Goal: Transaction & Acquisition: Purchase product/service

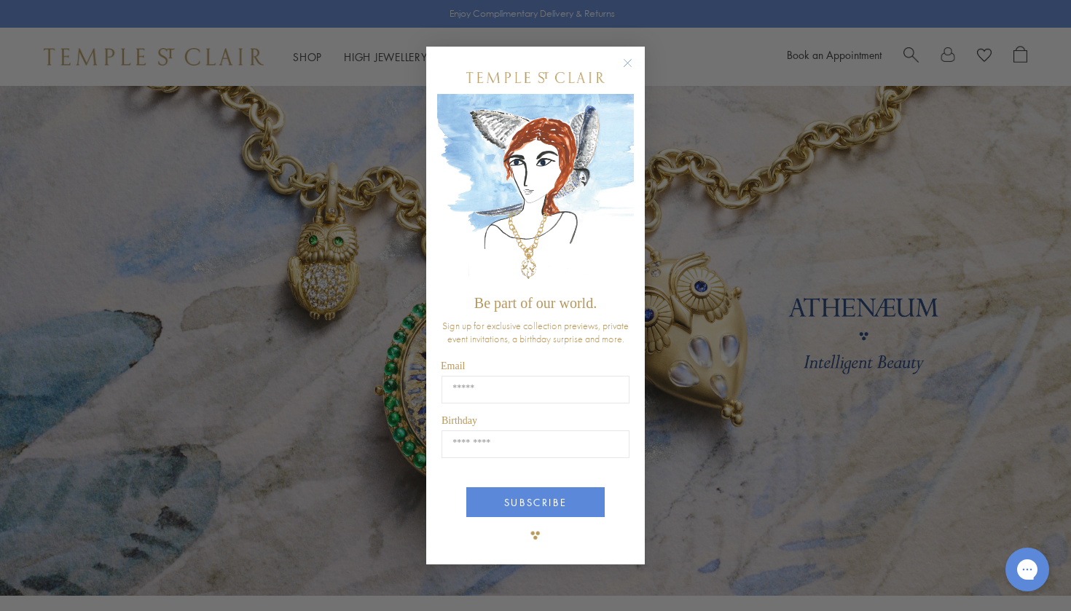
click at [628, 66] on circle "Close dialog" at bounding box center [627, 62] width 17 height 17
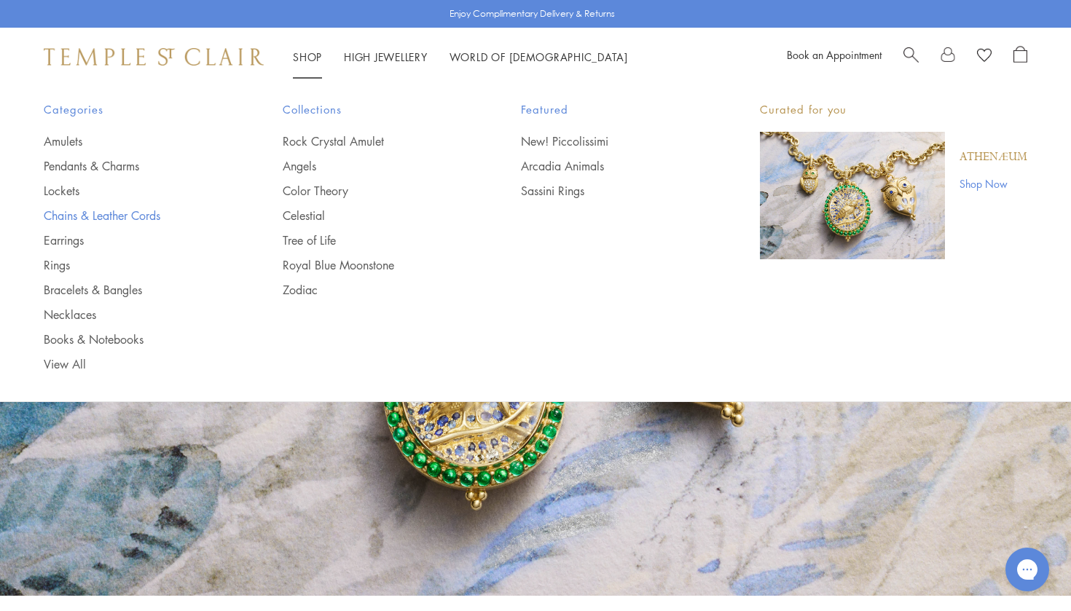
click at [87, 211] on link "Chains & Leather Cords" at bounding box center [134, 216] width 181 height 16
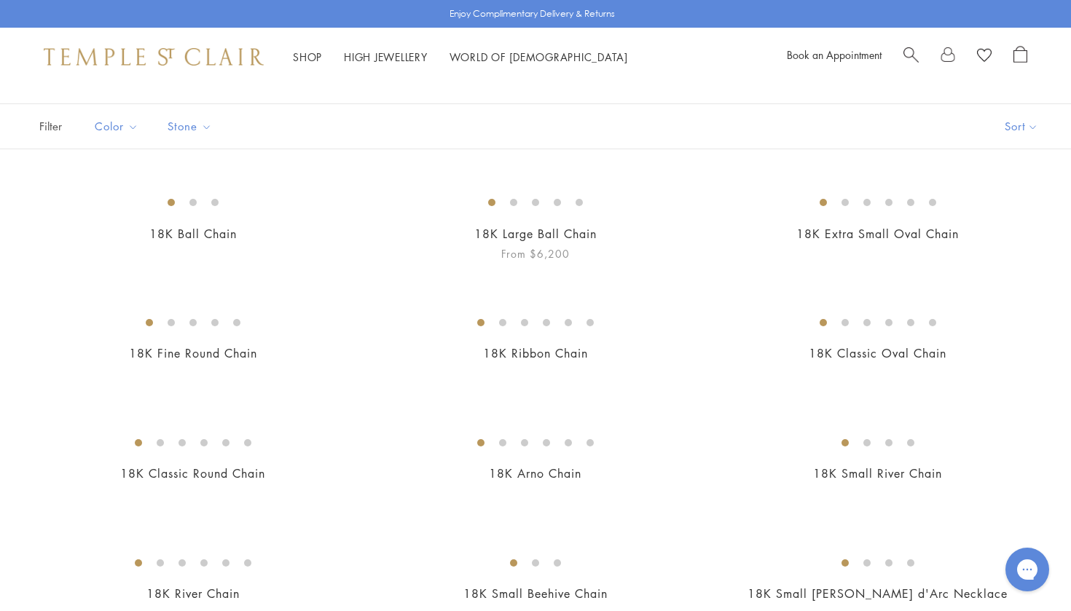
scroll to position [81, 0]
click at [1017, 133] on button "Sort" at bounding box center [1021, 127] width 99 height 44
click at [1014, 131] on button "Sort" at bounding box center [1021, 127] width 99 height 44
click at [997, 230] on button "Price, low to high" at bounding box center [997, 230] width 148 height 36
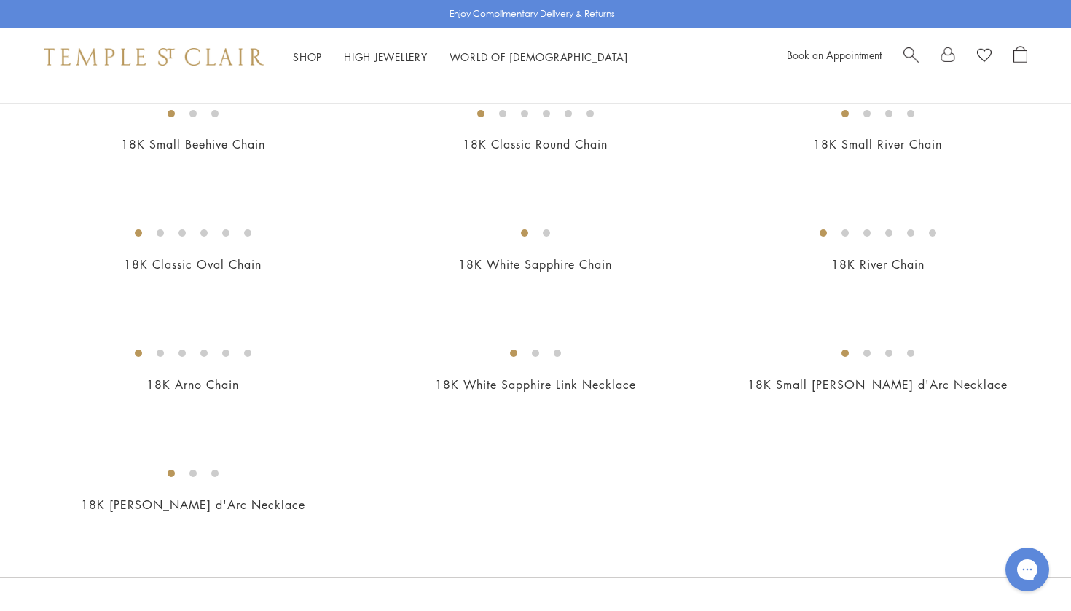
scroll to position [651, 0]
click at [0, 0] on img at bounding box center [0, 0] width 0 height 0
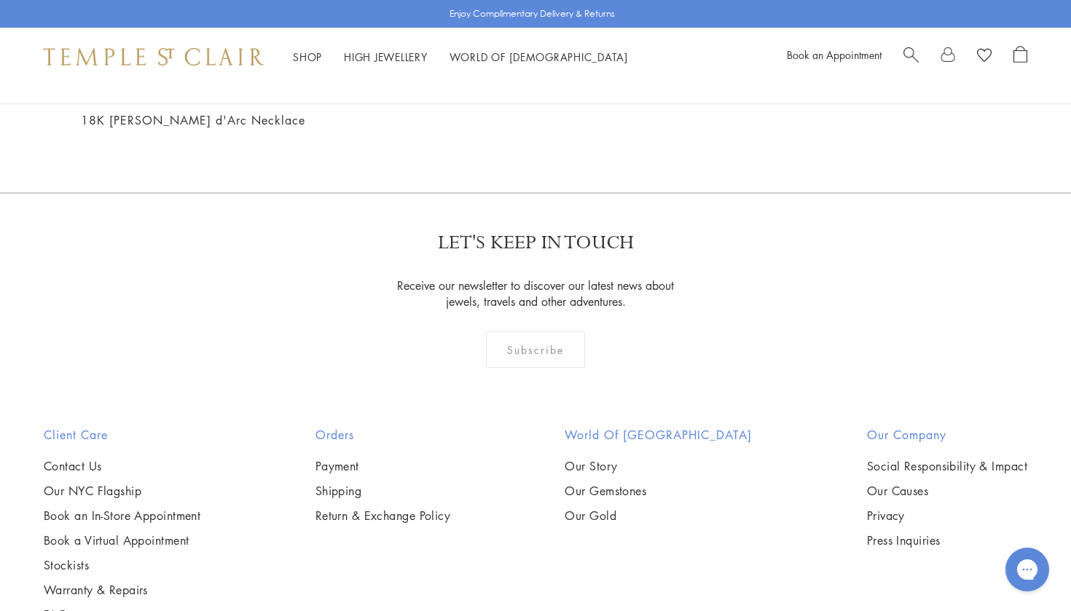
scroll to position [1031, 0]
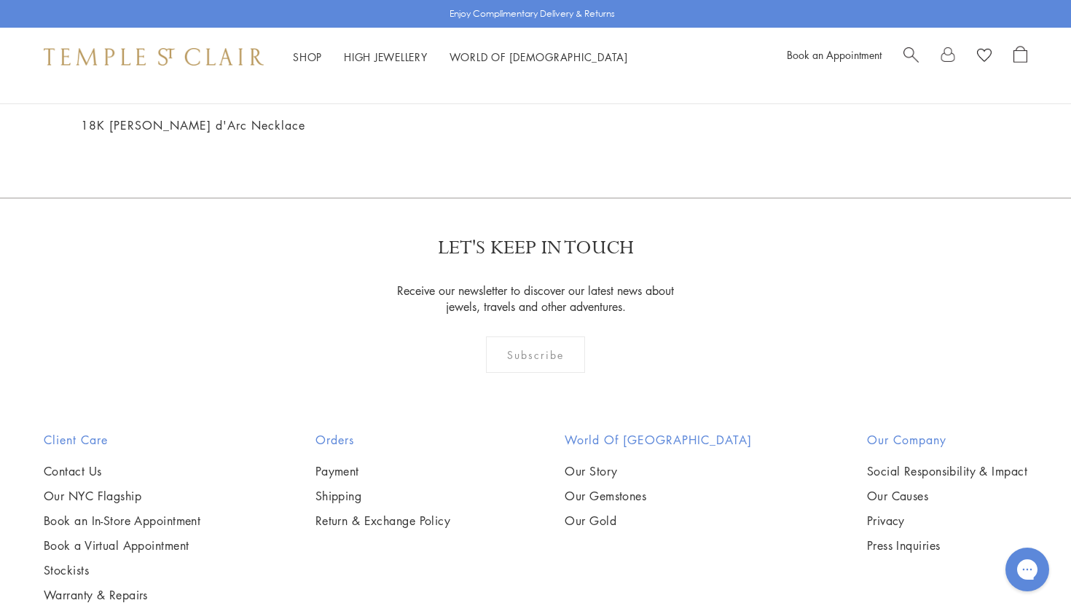
click at [0, 0] on img at bounding box center [0, 0] width 0 height 0
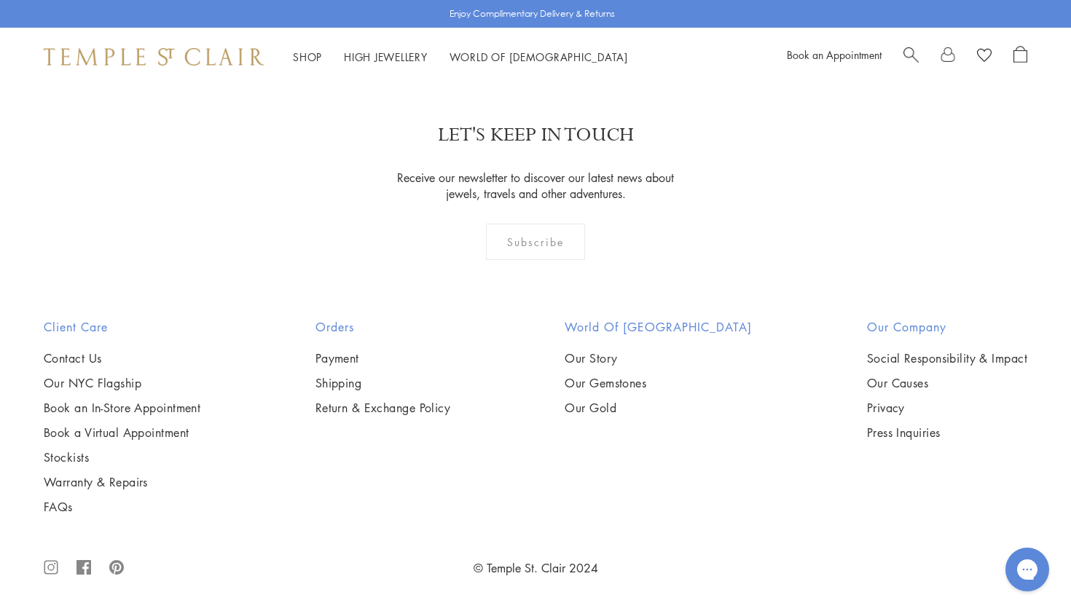
scroll to position [1767, 0]
click at [0, 0] on img at bounding box center [0, 0] width 0 height 0
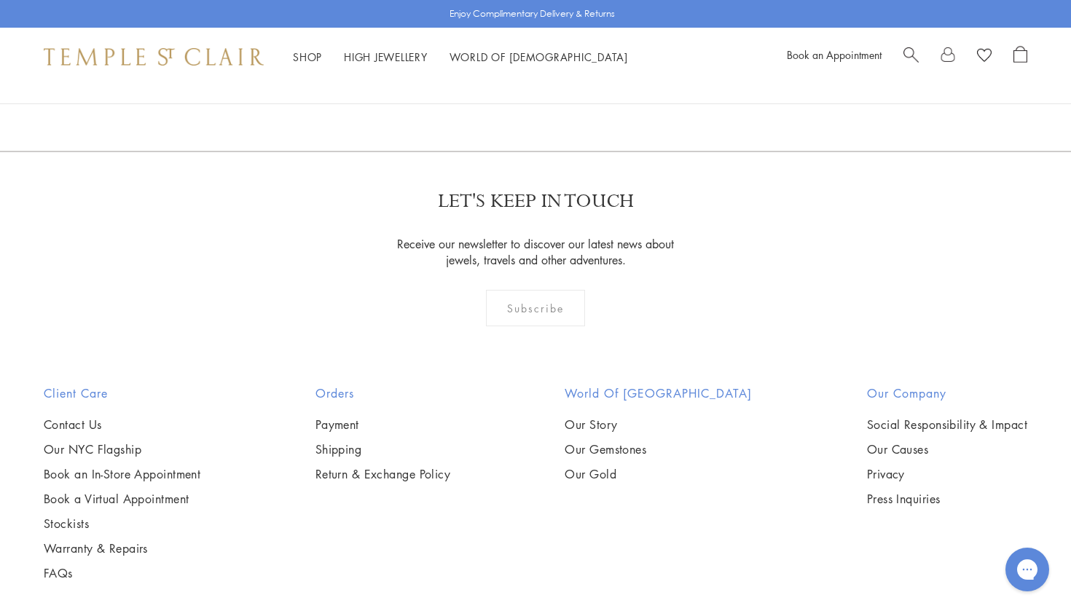
scroll to position [1061, 0]
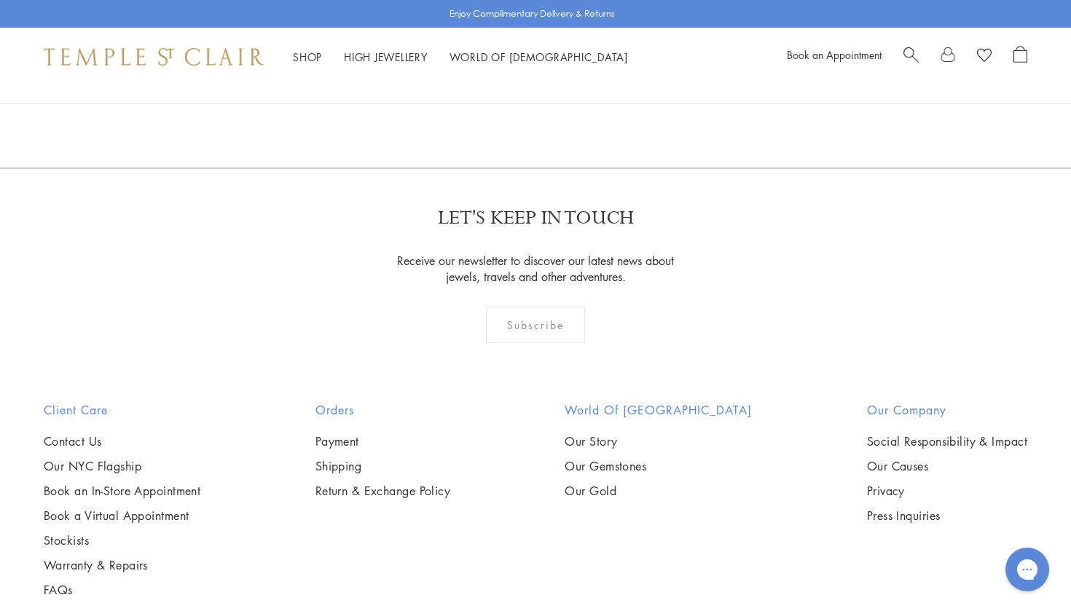
click at [0, 0] on img at bounding box center [0, 0] width 0 height 0
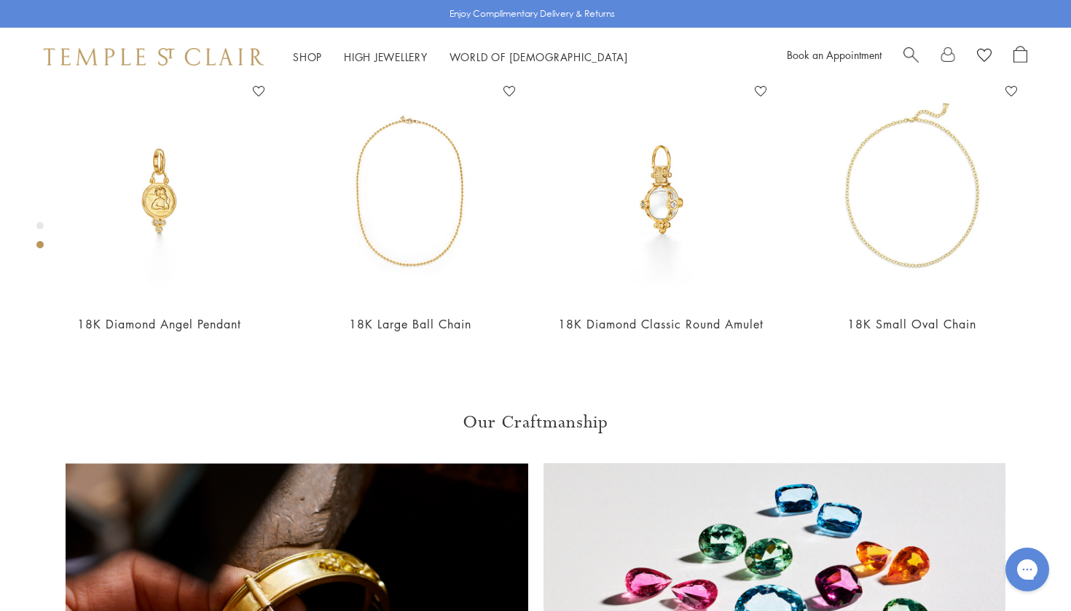
scroll to position [680, 0]
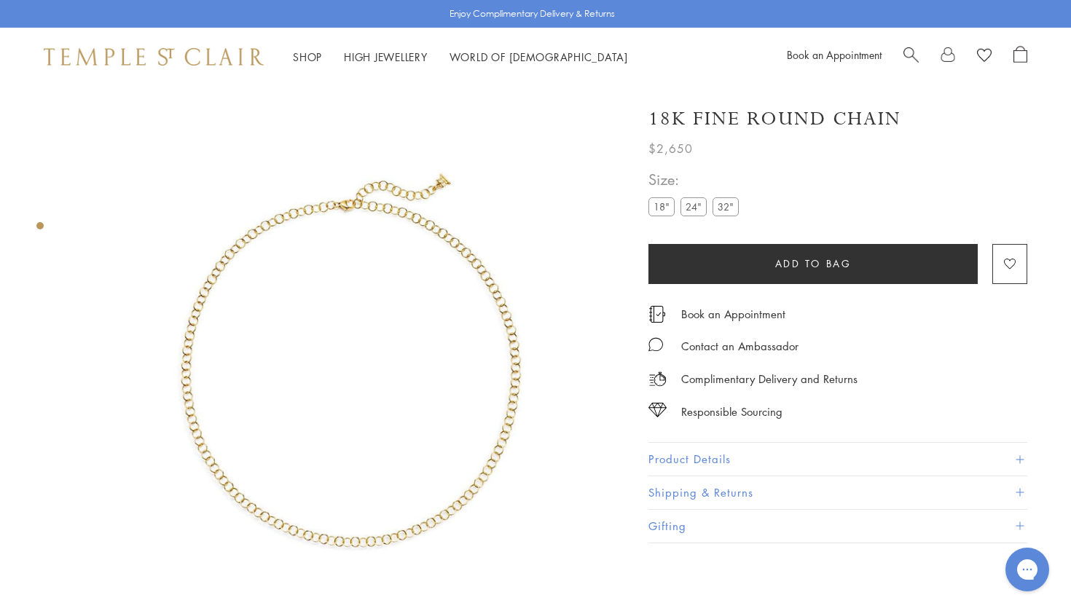
scroll to position [39, 0]
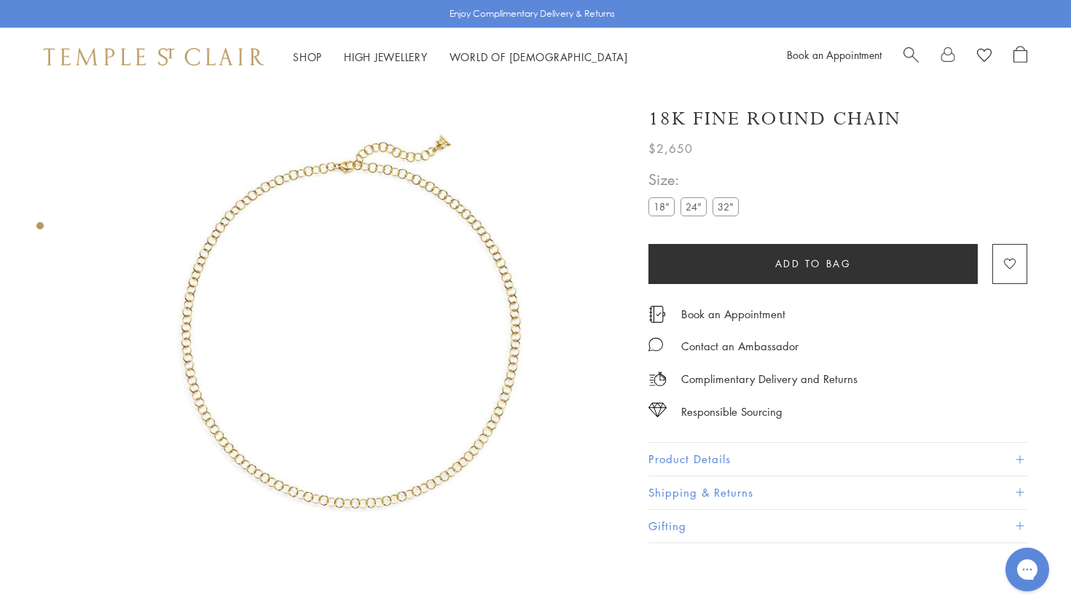
click at [390, 241] on img at bounding box center [350, 324] width 554 height 554
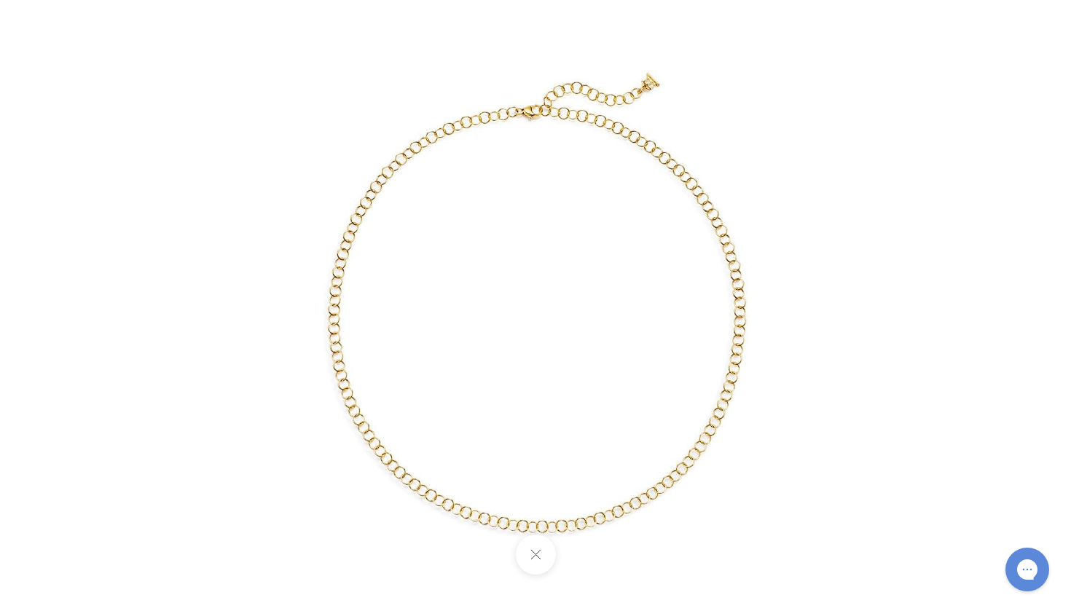
click at [552, 564] on button at bounding box center [535, 555] width 40 height 40
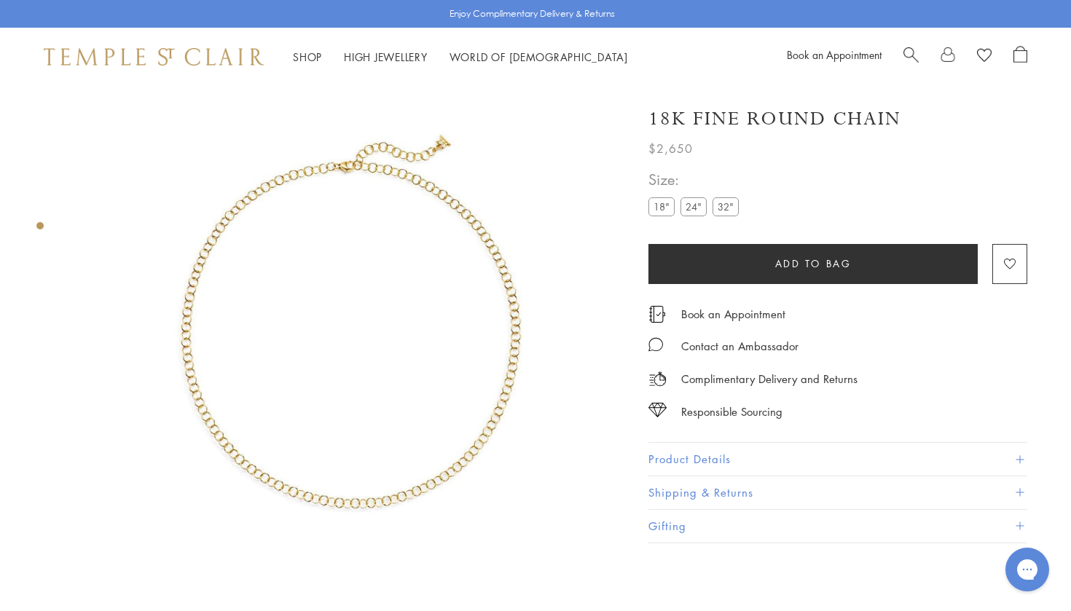
click at [696, 208] on label "24"" at bounding box center [693, 206] width 26 height 18
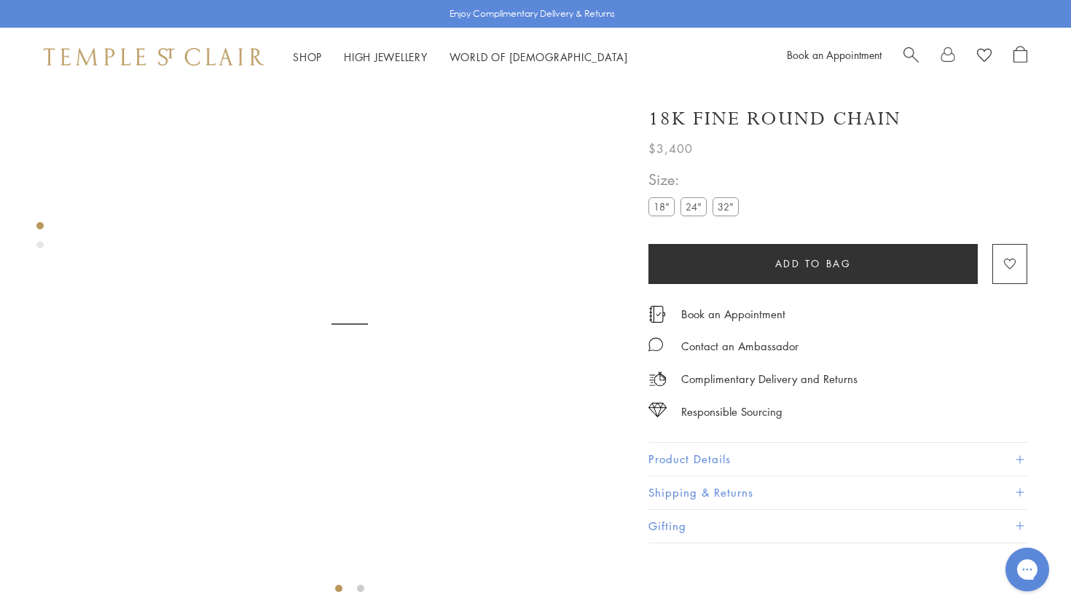
scroll to position [86, 0]
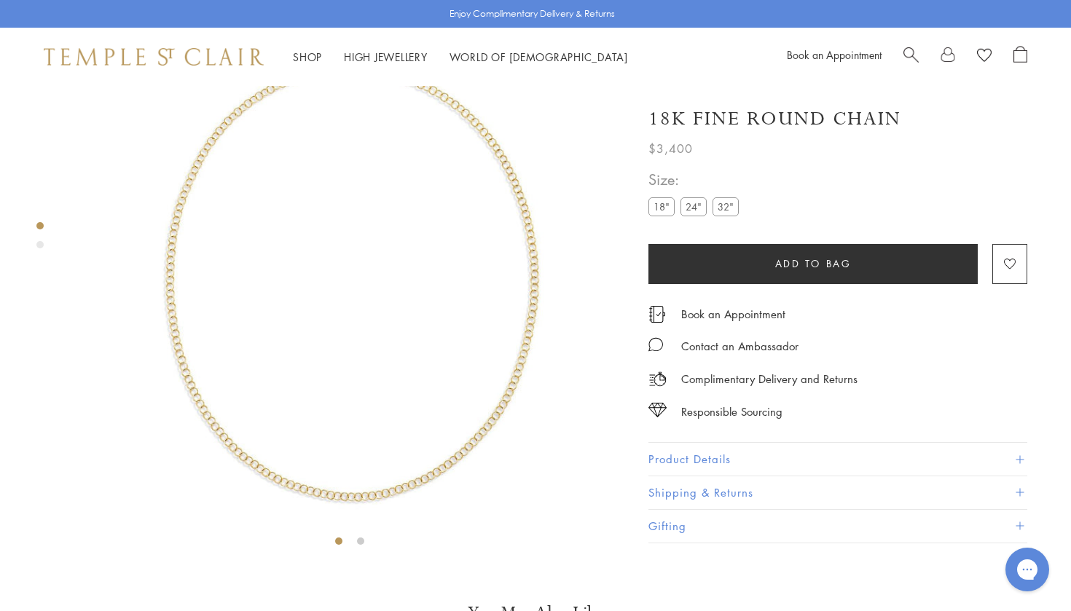
click at [661, 209] on label "18"" at bounding box center [661, 206] width 26 height 18
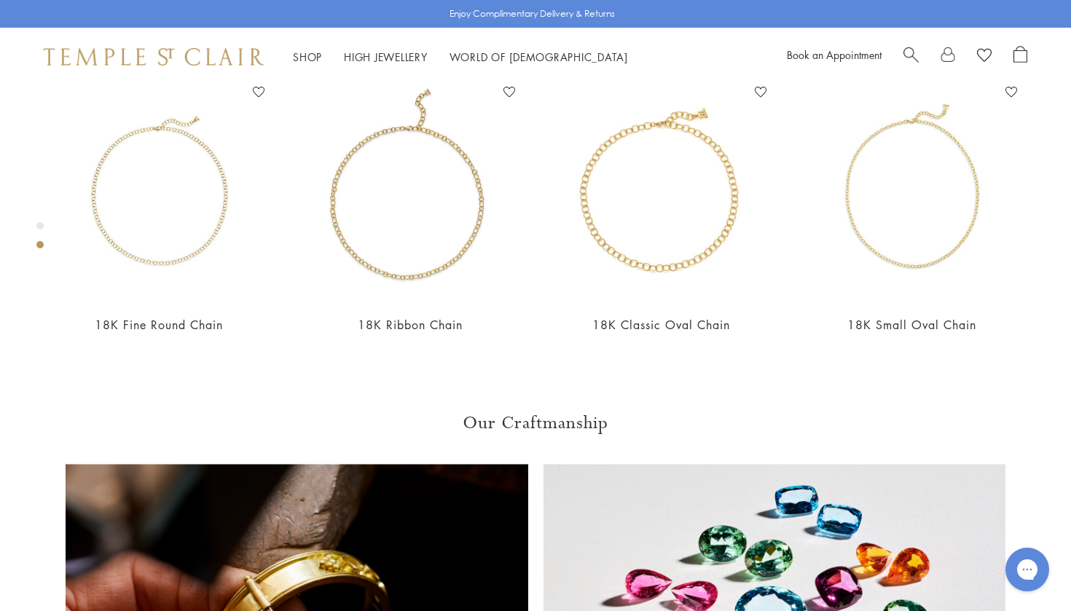
scroll to position [652, 0]
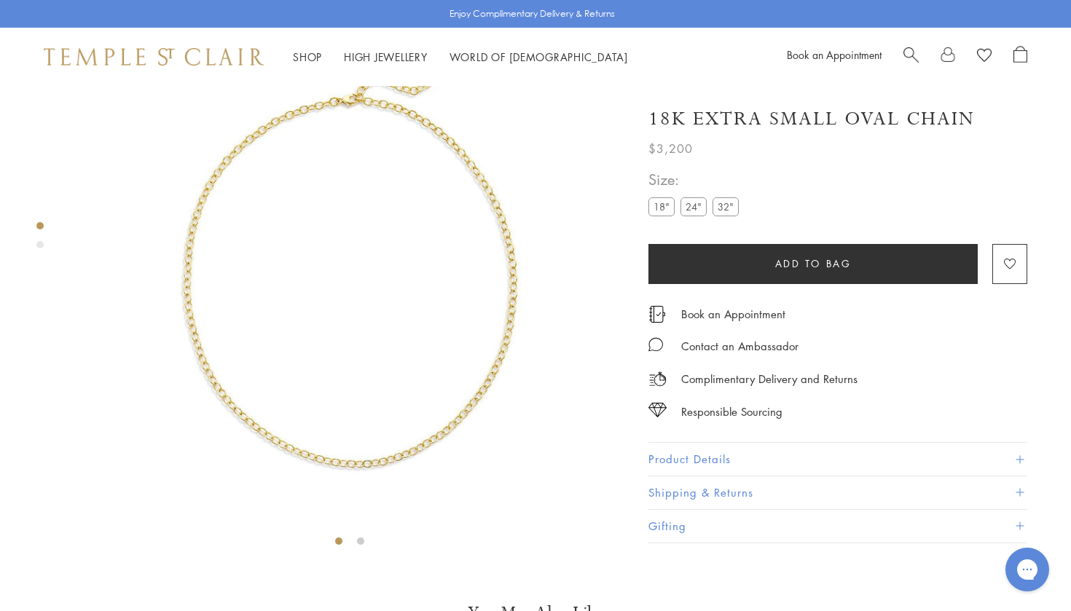
click at [395, 433] on img at bounding box center [350, 277] width 554 height 554
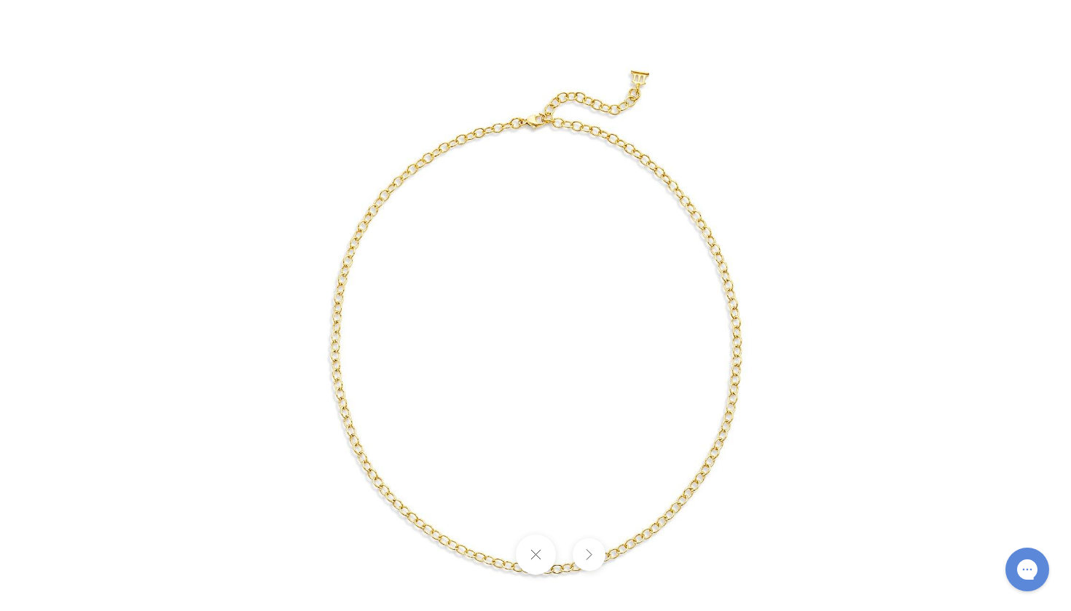
click at [632, 272] on img at bounding box center [536, 339] width 682 height 682
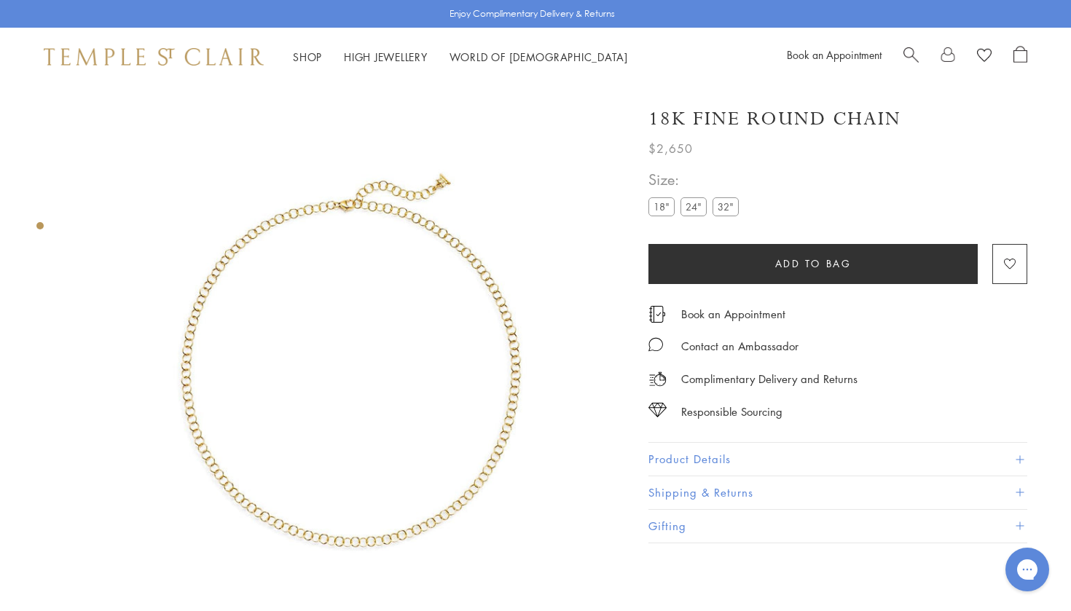
click at [361, 206] on img at bounding box center [350, 363] width 554 height 554
